Goal: Task Accomplishment & Management: Manage account settings

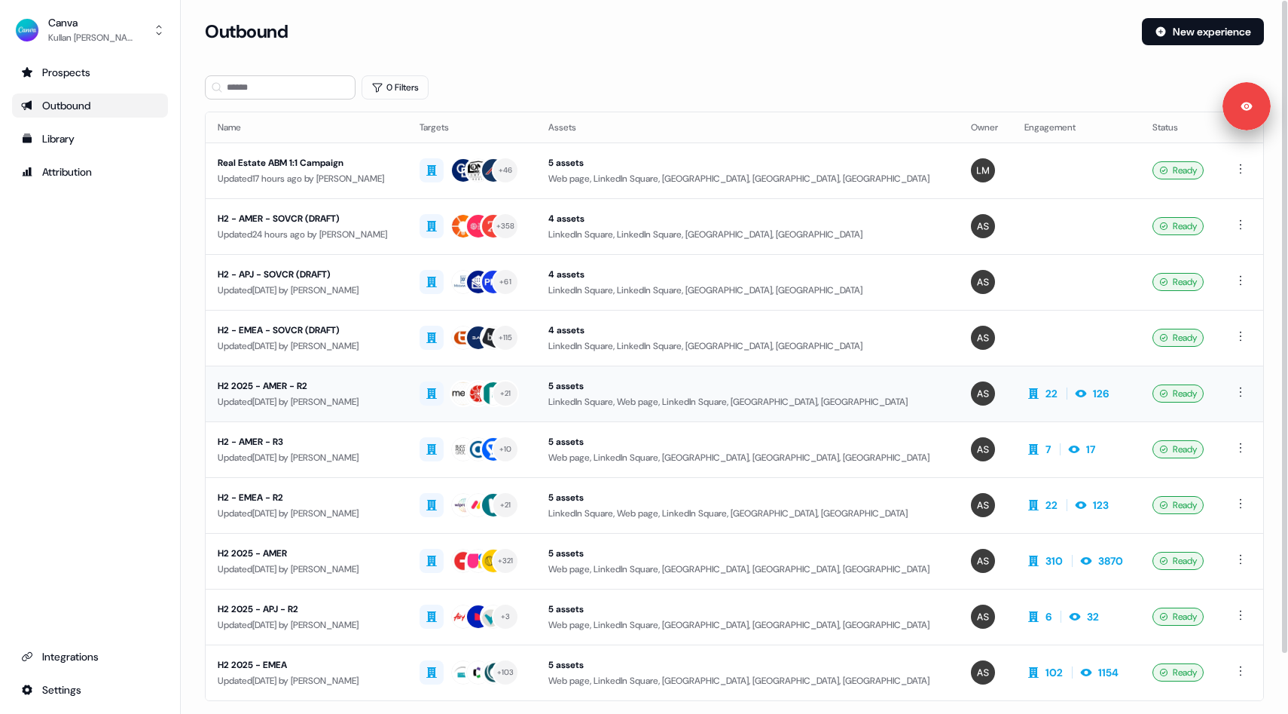
click at [391, 394] on div "Updated 7 days ago by Audrey Barrie" at bounding box center [307, 401] width 178 height 15
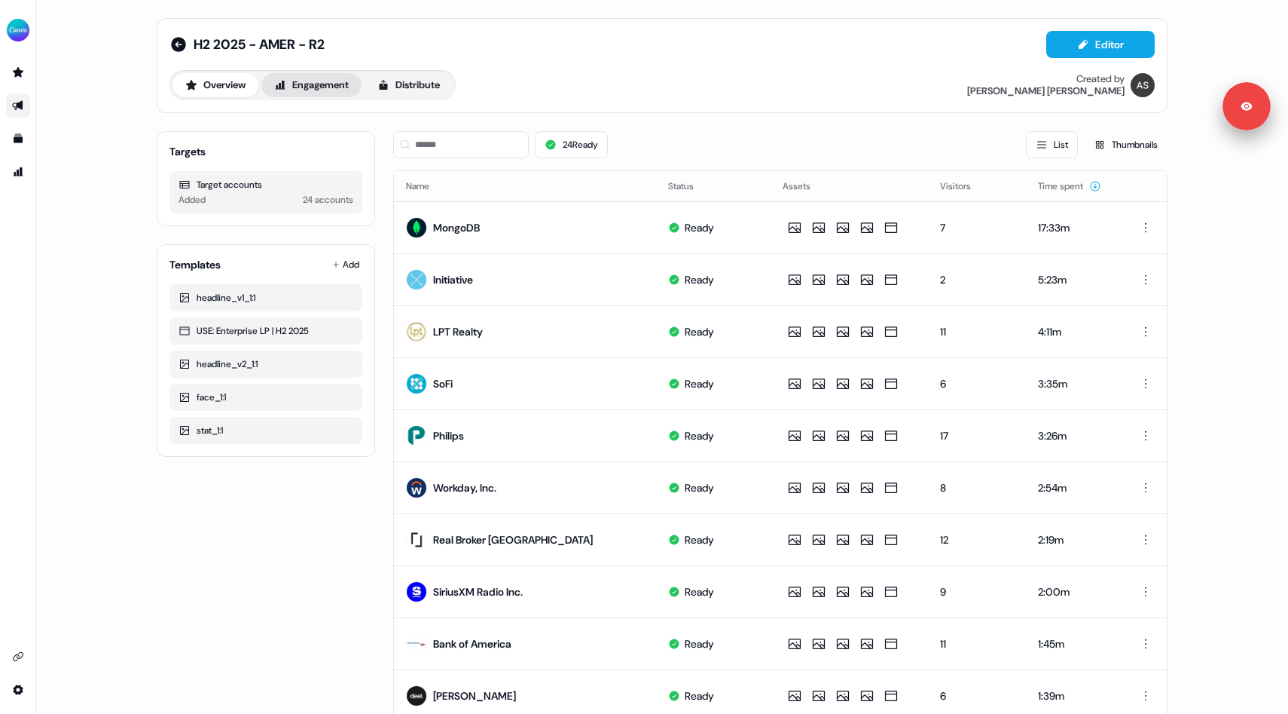
click at [308, 78] on button "Engagement" at bounding box center [311, 85] width 100 height 24
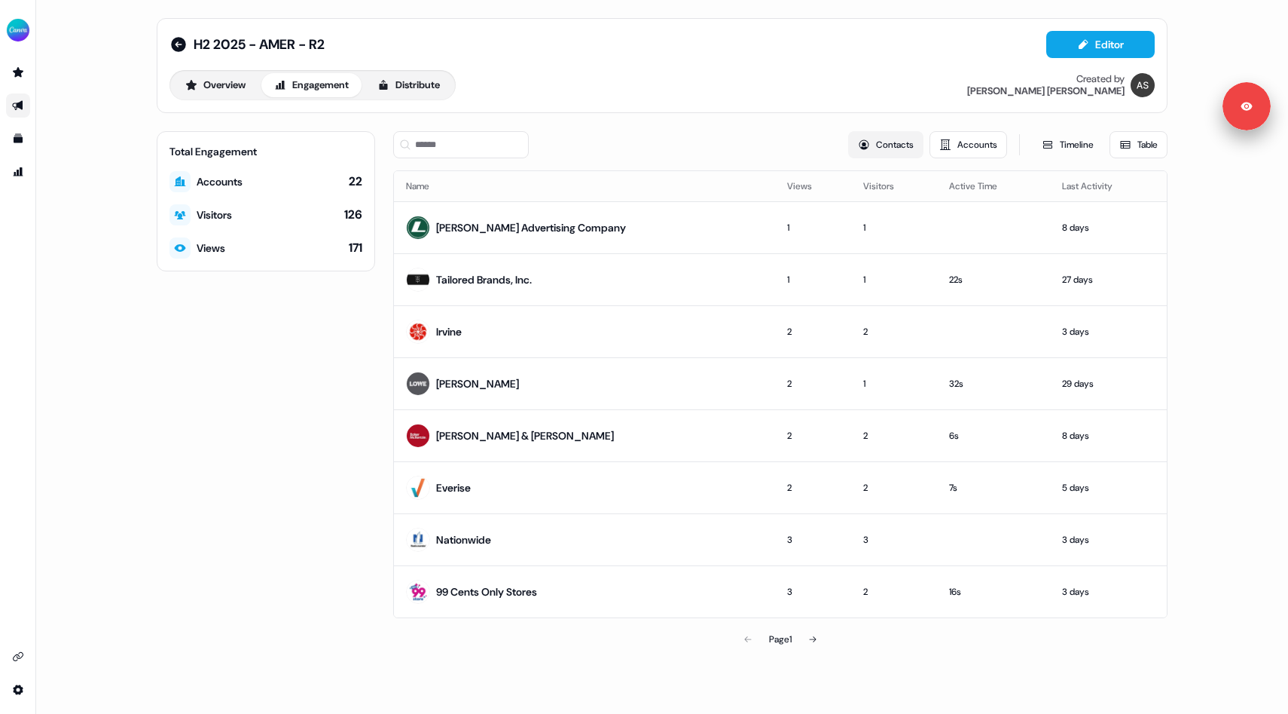
click at [904, 135] on button "Contacts" at bounding box center [885, 144] width 75 height 27
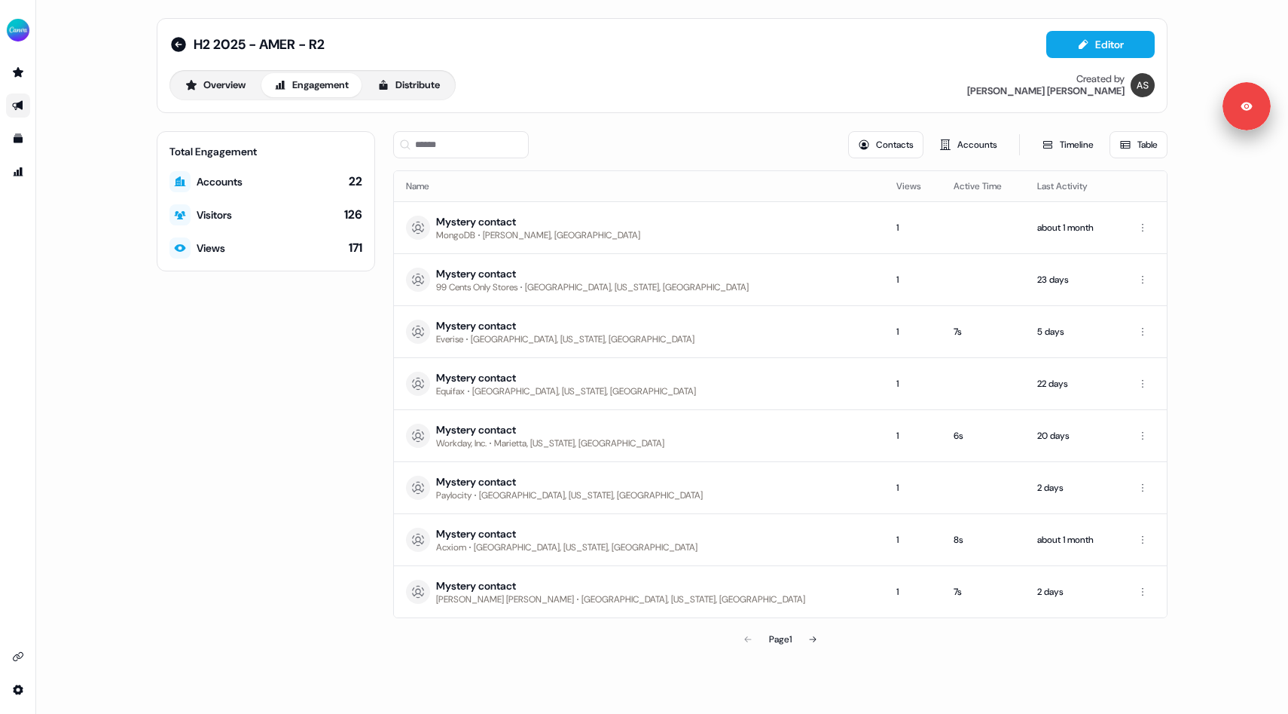
click at [1026, 182] on th "Last Activity" at bounding box center [1072, 186] width 93 height 30
click at [942, 182] on th "Active Time" at bounding box center [984, 186] width 84 height 30
click at [885, 182] on th "Views" at bounding box center [913, 186] width 57 height 30
click at [946, 145] on button "Accounts" at bounding box center [969, 144] width 78 height 27
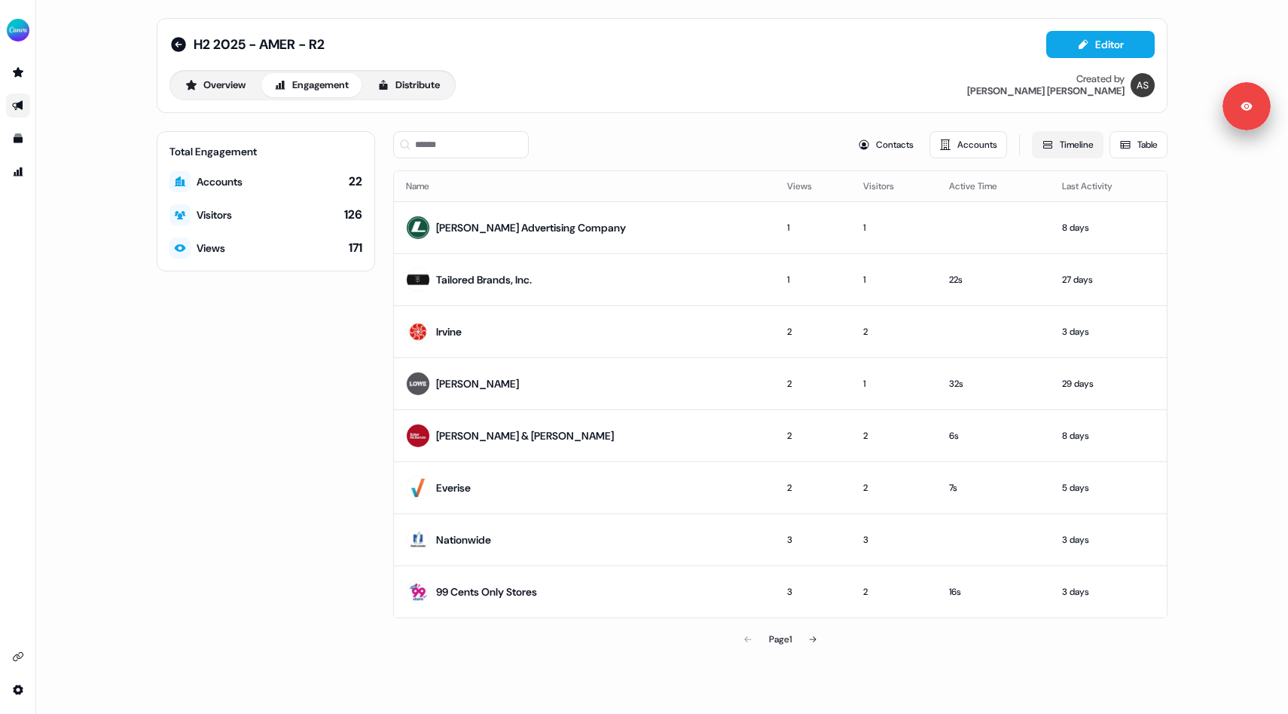
click at [1071, 146] on button "Timeline" at bounding box center [1068, 144] width 72 height 27
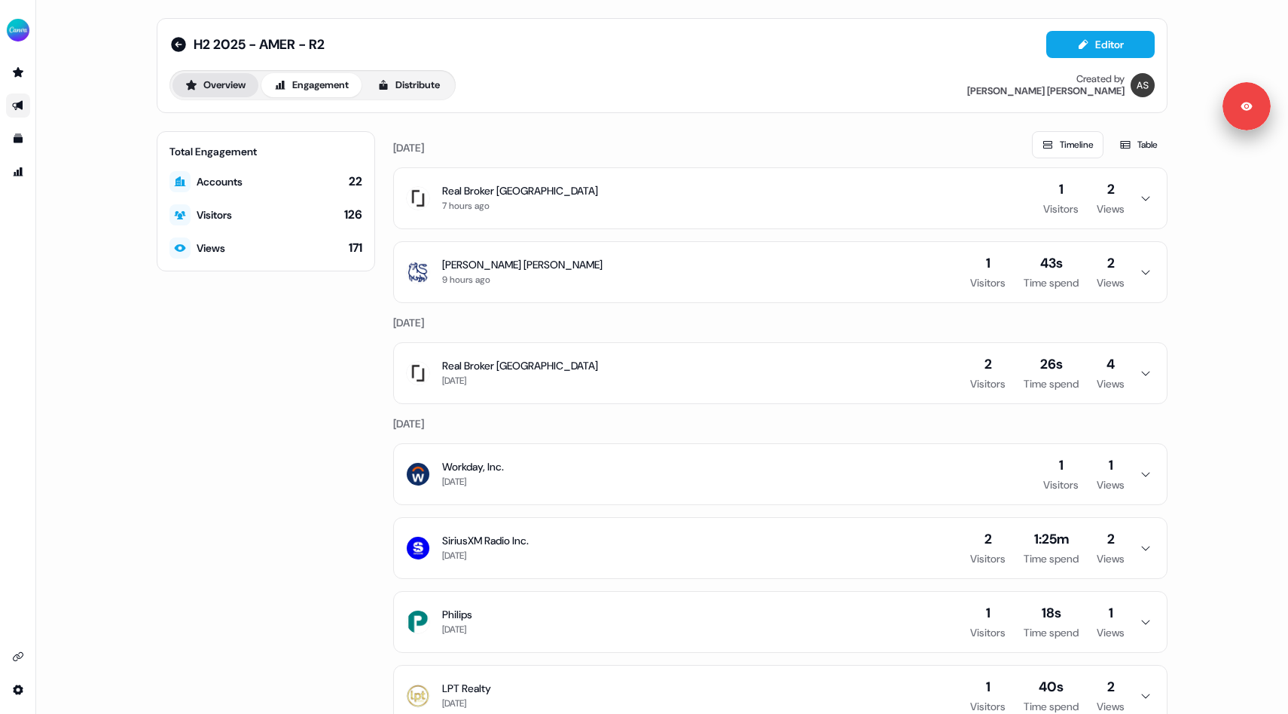
click at [204, 83] on button "Overview" at bounding box center [216, 85] width 86 height 24
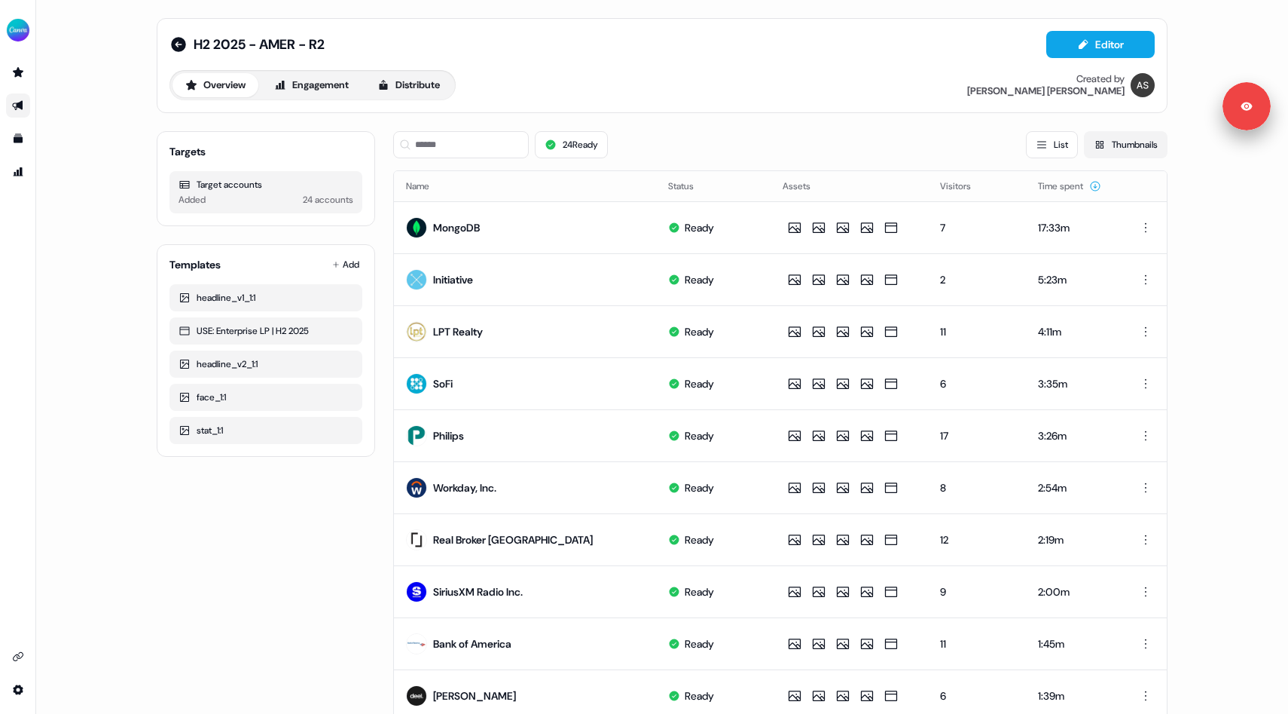
click at [1099, 148] on button "Thumbnails" at bounding box center [1126, 144] width 84 height 27
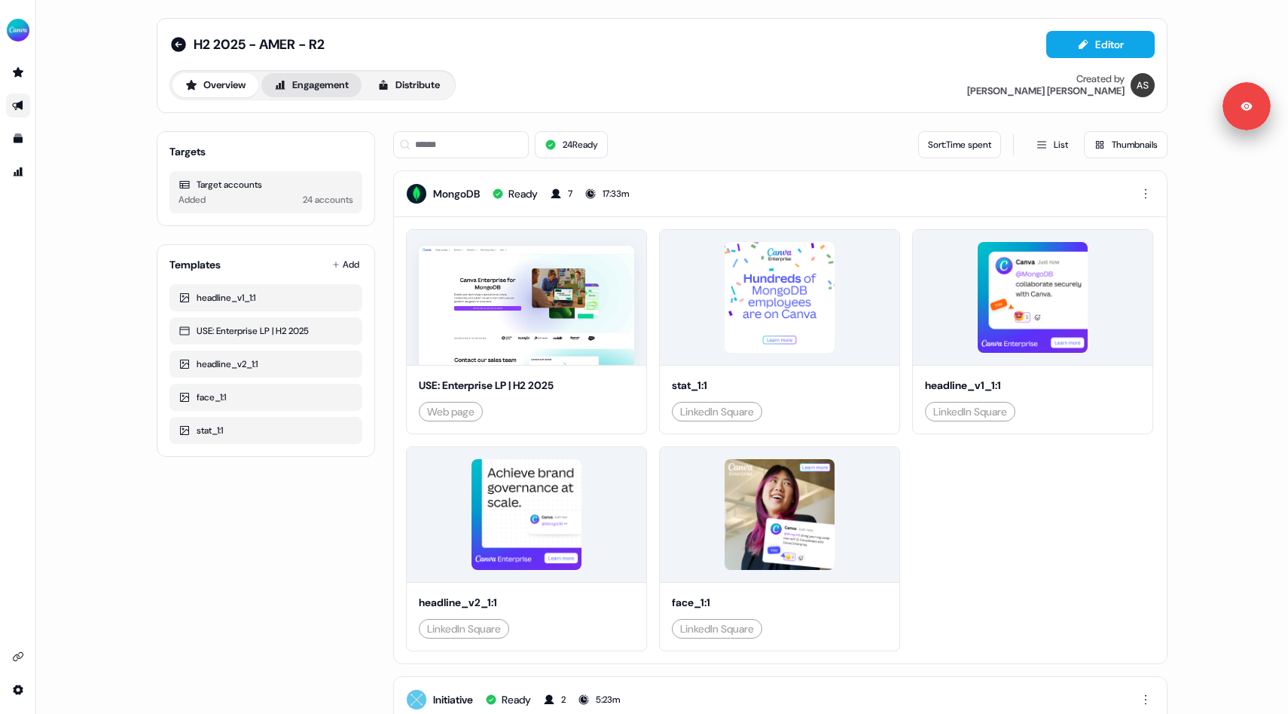
click at [307, 90] on button "Engagement" at bounding box center [311, 85] width 100 height 24
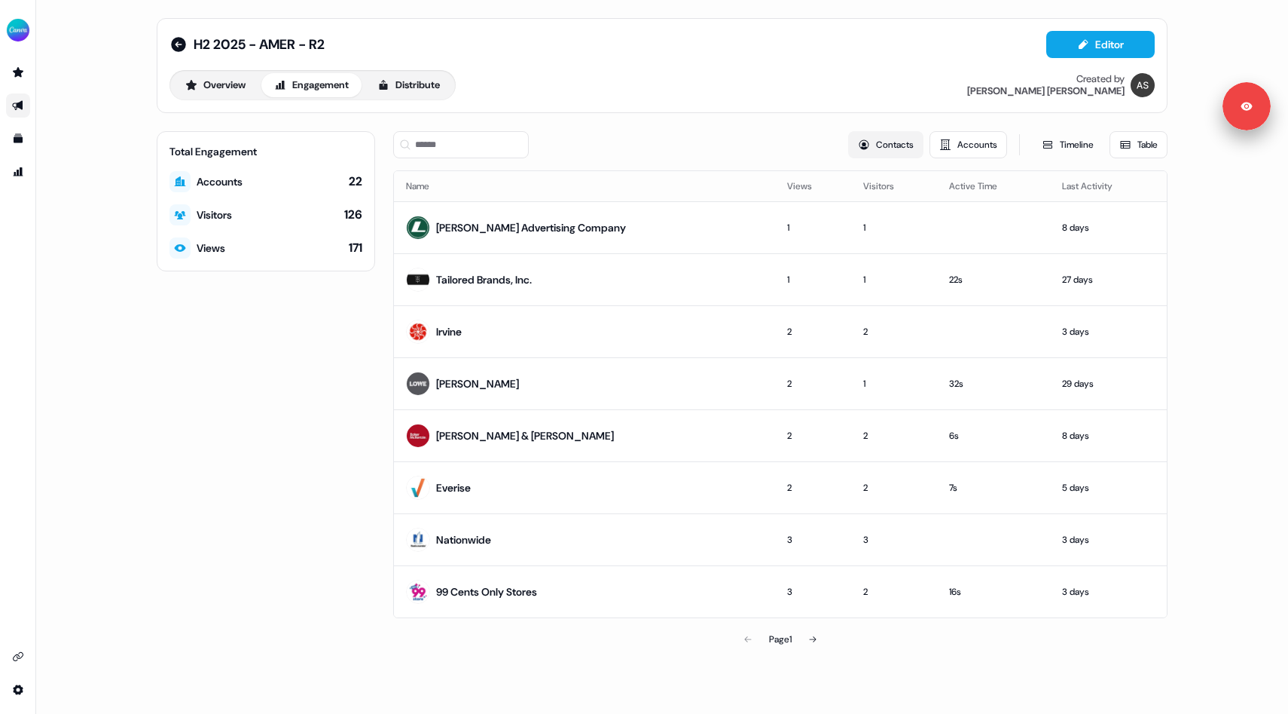
click at [851, 133] on button "Contacts" at bounding box center [885, 144] width 75 height 27
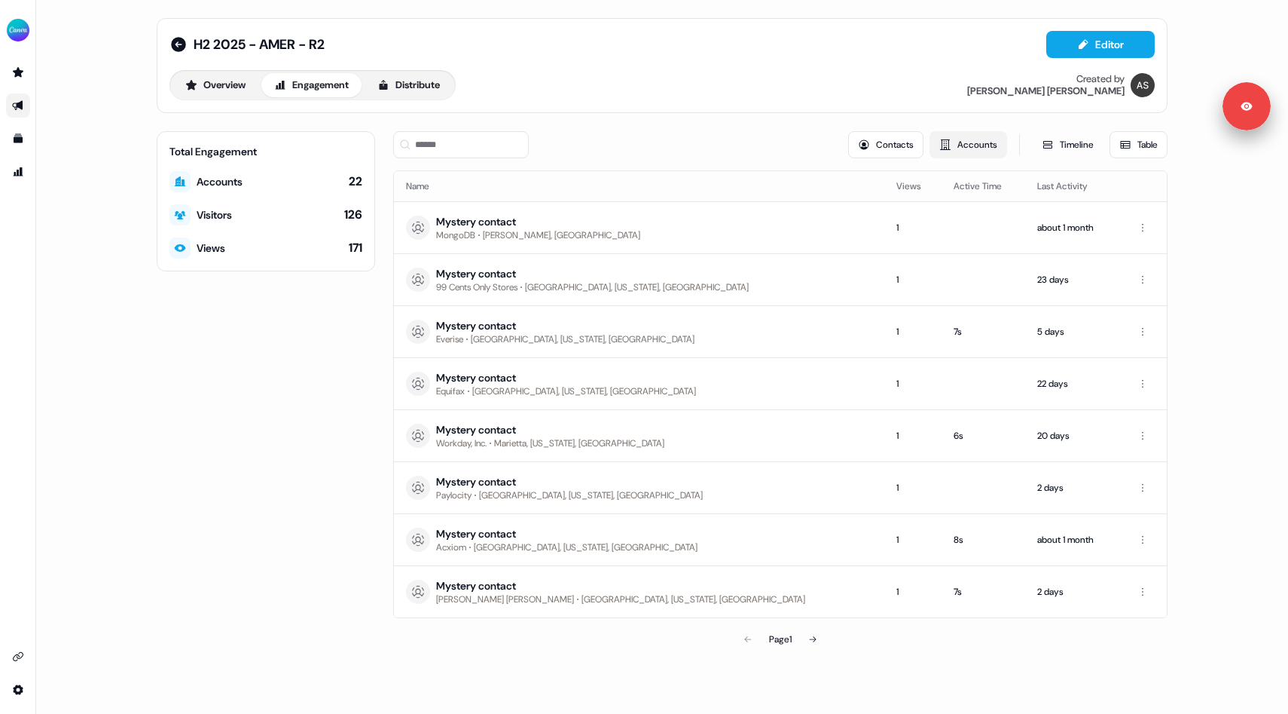
click at [937, 156] on button "Accounts" at bounding box center [969, 144] width 78 height 27
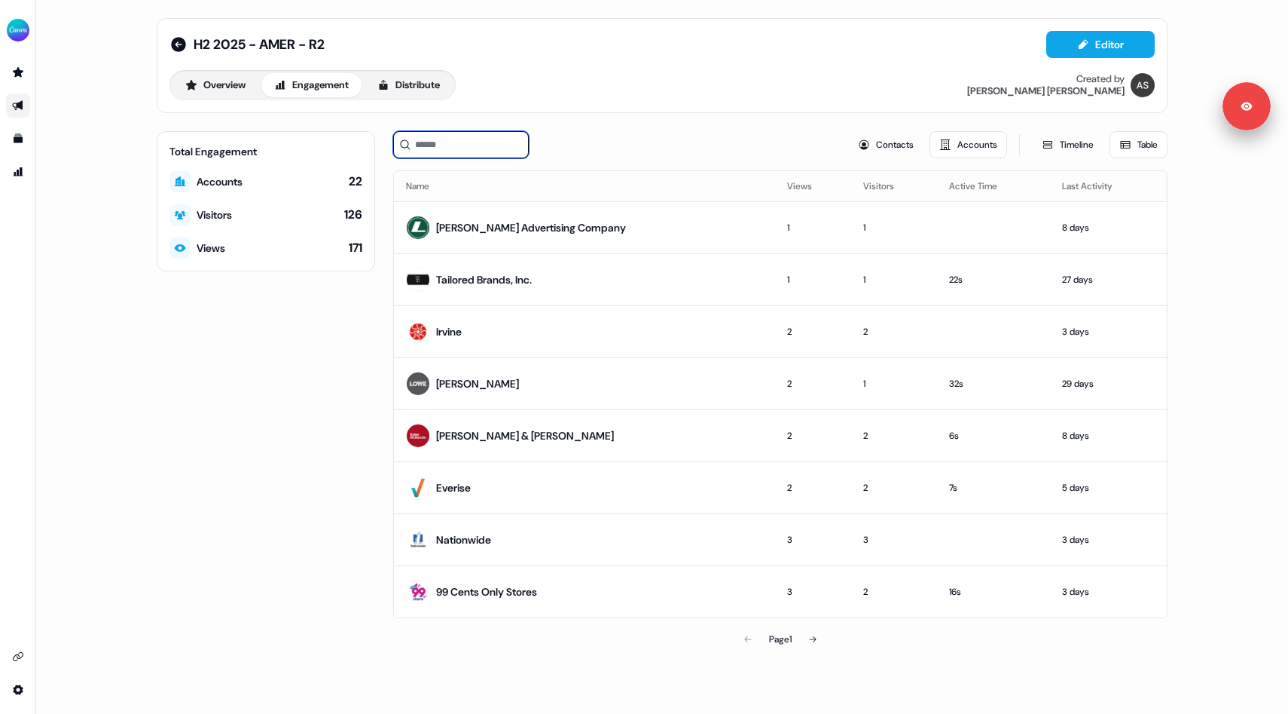
click at [445, 149] on input at bounding box center [461, 144] width 136 height 27
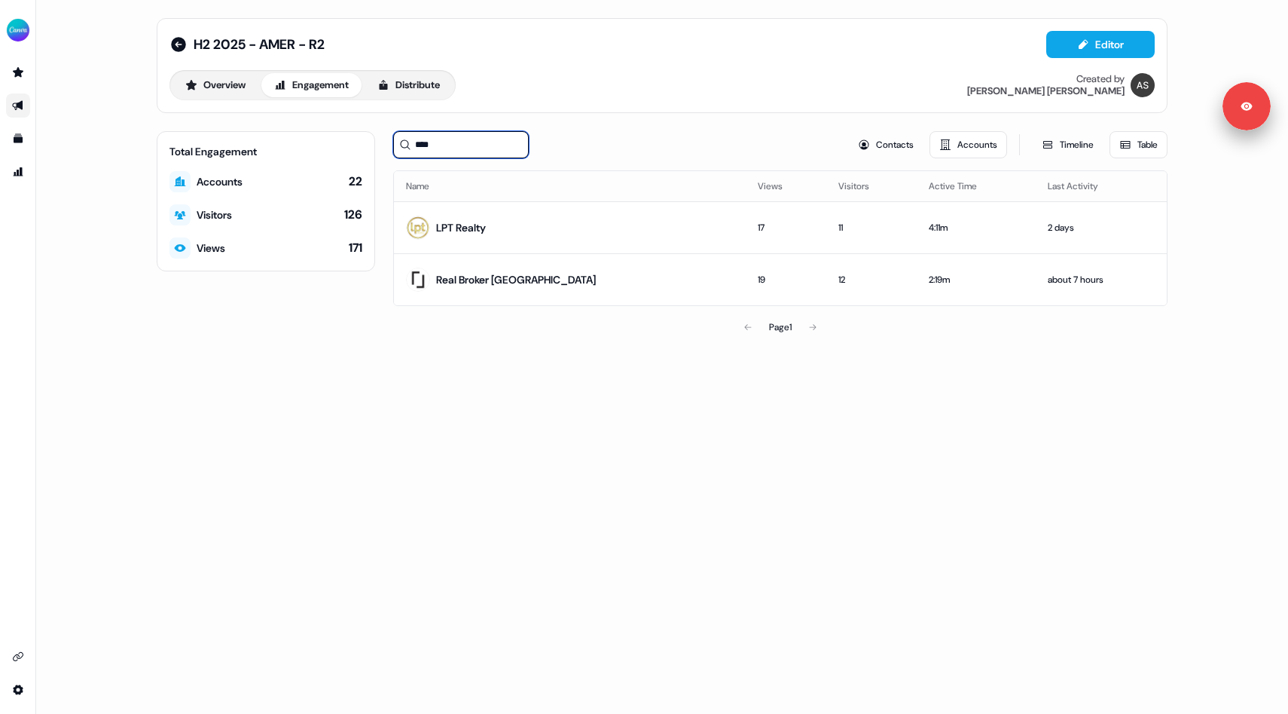
type input "****"
click at [722, 409] on div "H2 2025 - AMER - R2 Editor Overview Engagement Distribute Created by [PERSON_NA…" at bounding box center [662, 357] width 1252 height 714
click at [185, 49] on icon at bounding box center [179, 44] width 18 height 18
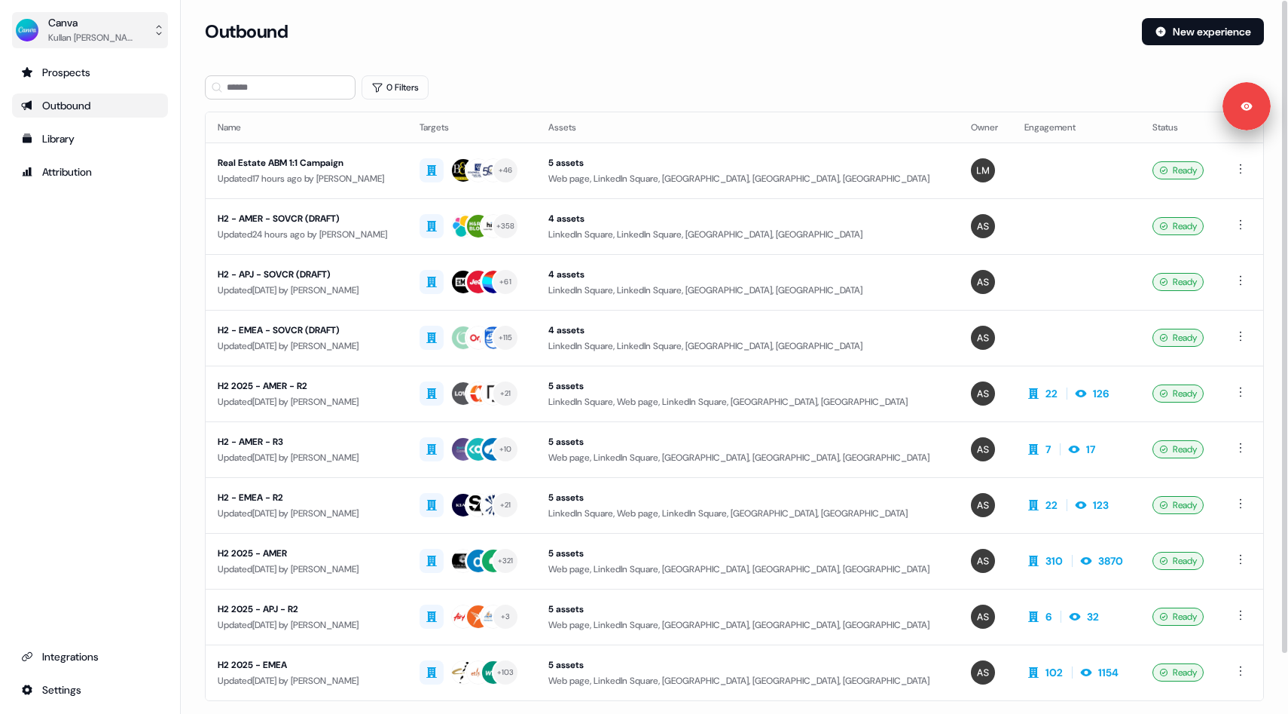
click at [154, 15] on button "Canva Kullan [PERSON_NAME]" at bounding box center [90, 30] width 156 height 36
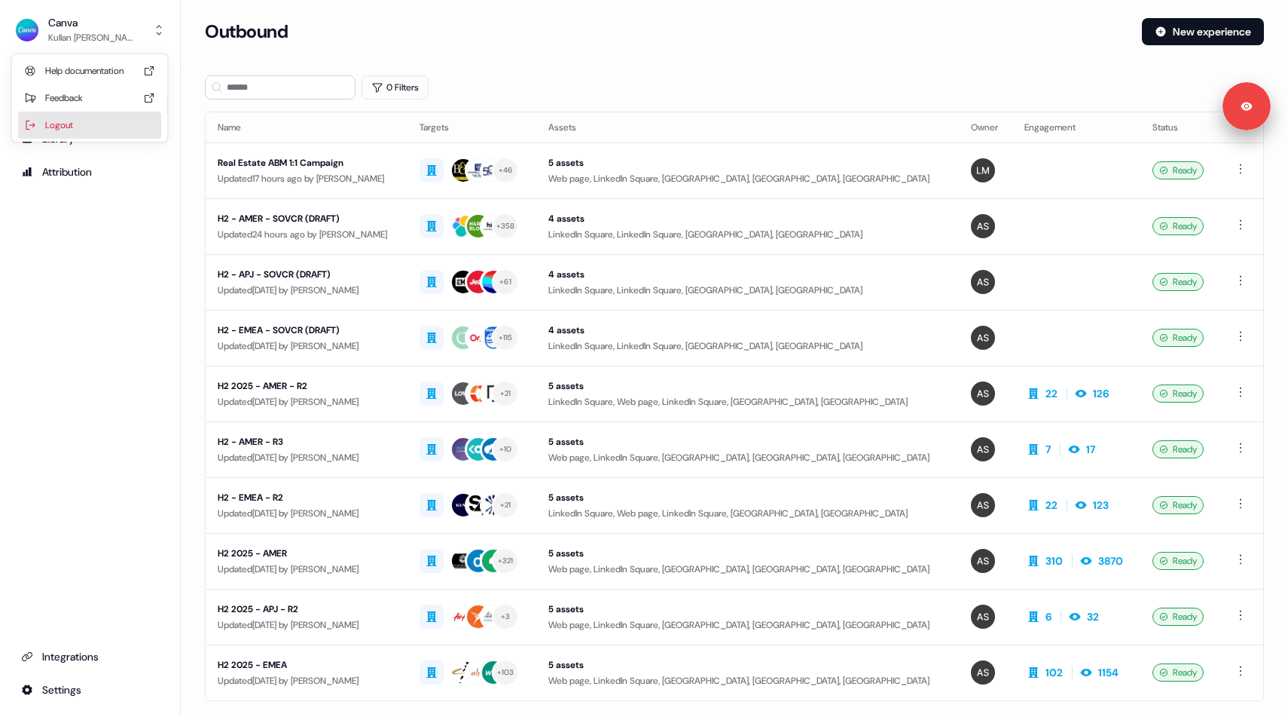
click at [90, 121] on div "Logout" at bounding box center [89, 125] width 143 height 27
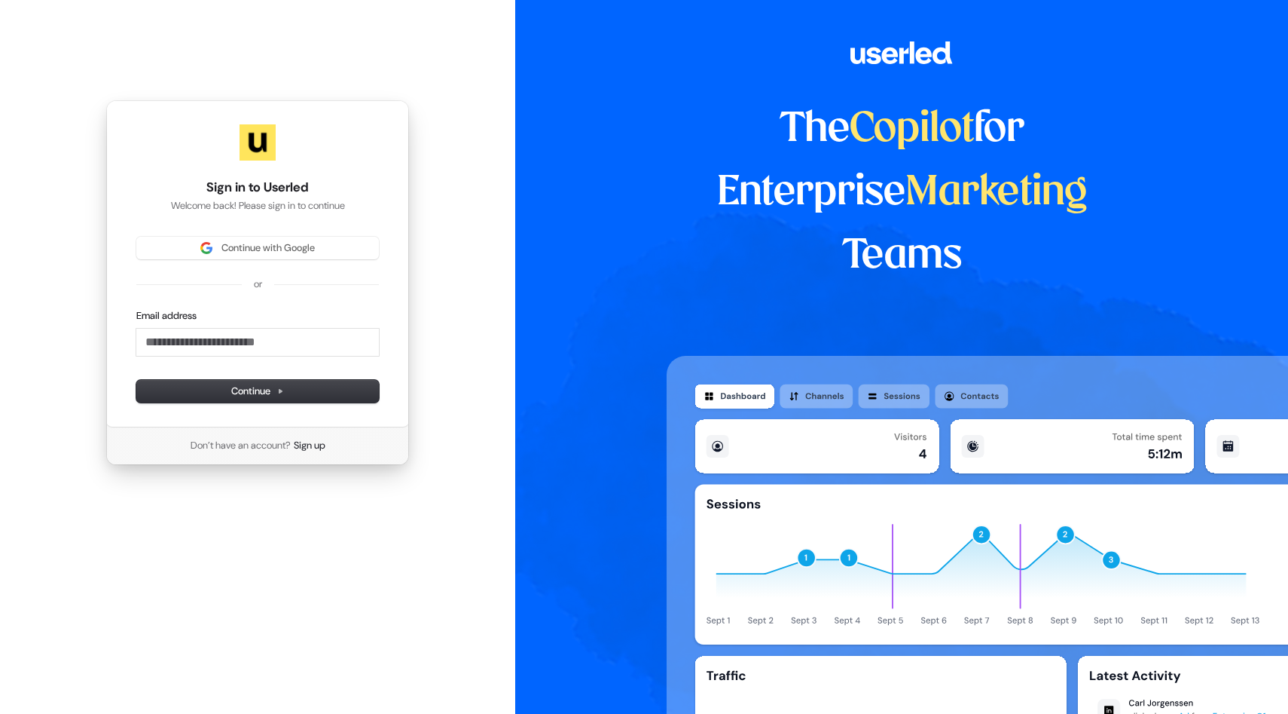
click at [214, 233] on div "Sign in to Userled Welcome back! Please sign in to continue Continue with Googl…" at bounding box center [257, 263] width 303 height 327
click at [214, 243] on span "Continue with Google" at bounding box center [257, 248] width 225 height 14
